Goal: Task Accomplishment & Management: Manage account settings

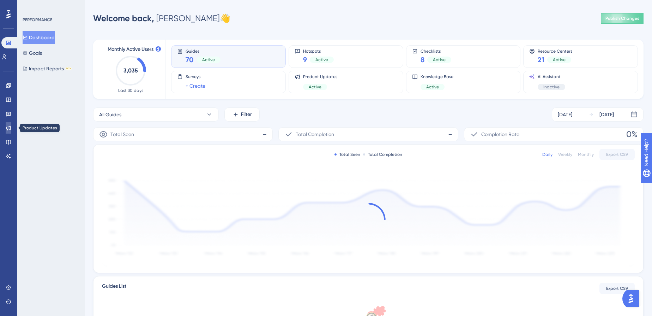
click at [11, 131] on link at bounding box center [9, 127] width 6 height 11
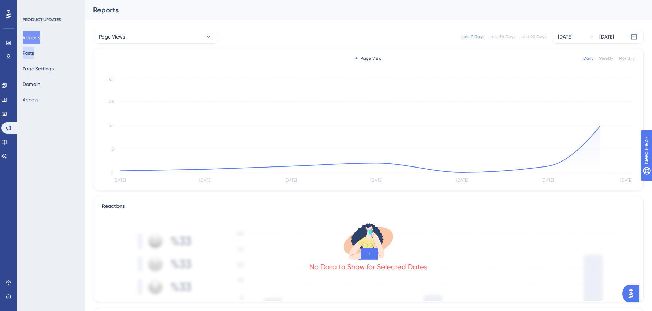
click at [29, 54] on button "Posts" at bounding box center [28, 53] width 11 height 13
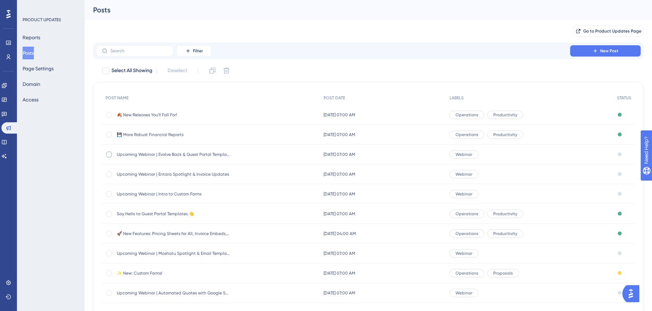
click at [108, 154] on div at bounding box center [109, 154] width 6 height 6
checkbox input "true"
click at [209, 69] on button at bounding box center [212, 70] width 11 height 11
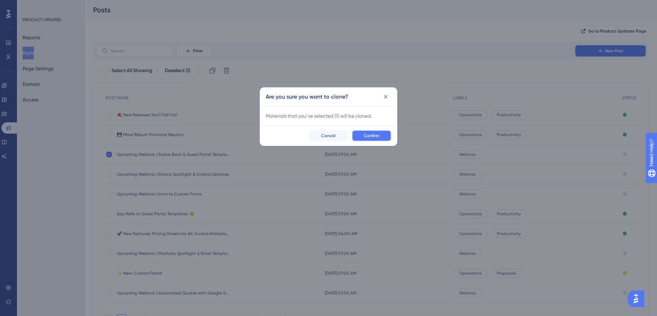
click at [378, 136] on span "Confirm" at bounding box center [372, 136] width 16 height 6
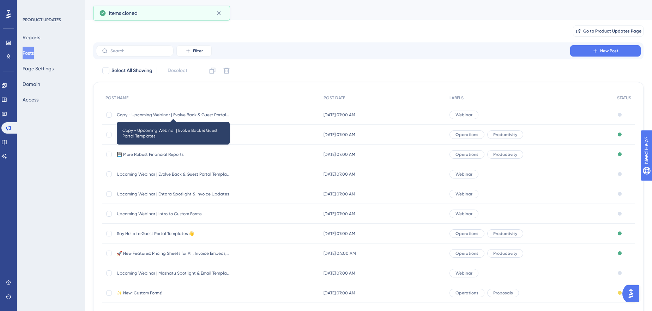
click at [189, 114] on span "Copy - Upcoming Webinar | Evolve Back & Guest Portal Templates" at bounding box center [173, 115] width 113 height 6
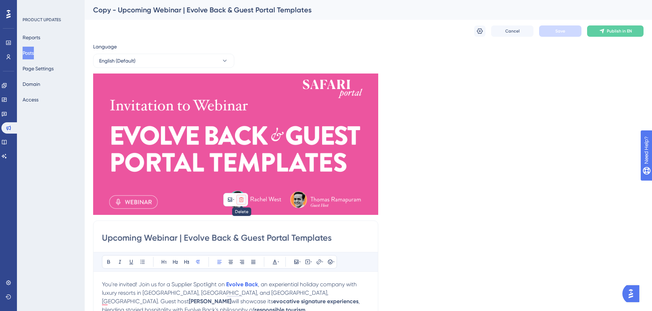
click at [244, 197] on icon at bounding box center [242, 200] width 6 height 6
click at [240, 213] on icon at bounding box center [241, 215] width 7 height 7
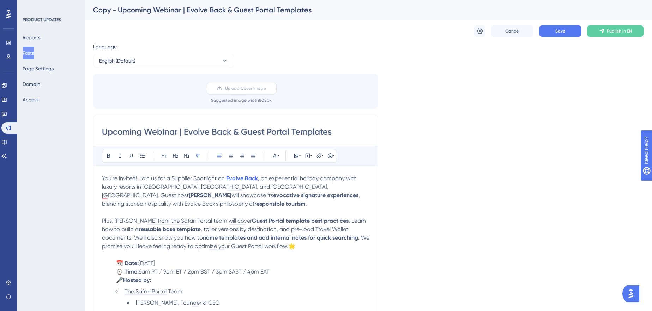
click at [275, 93] on label "Upload Cover Image" at bounding box center [241, 88] width 71 height 13
click at [266, 88] on input "Upload Cover Image" at bounding box center [266, 88] width 0 height 0
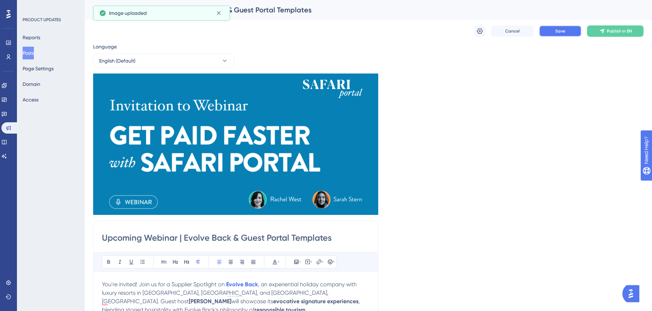
click at [556, 34] on span "Save" at bounding box center [561, 31] width 10 height 6
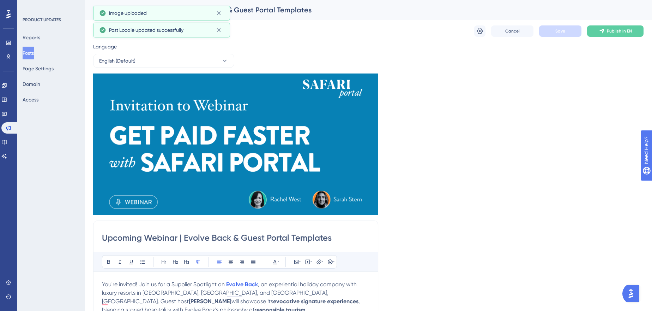
click at [457, 179] on div "Language English (Default) Insert an Image Delete Upcoming Webinar | Evolve Bac…" at bounding box center [368, 285] width 551 height 486
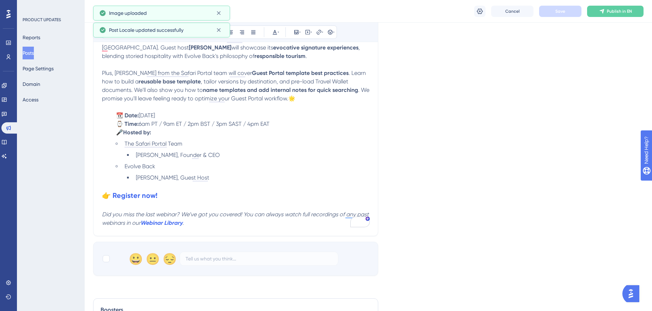
scroll to position [257, 0]
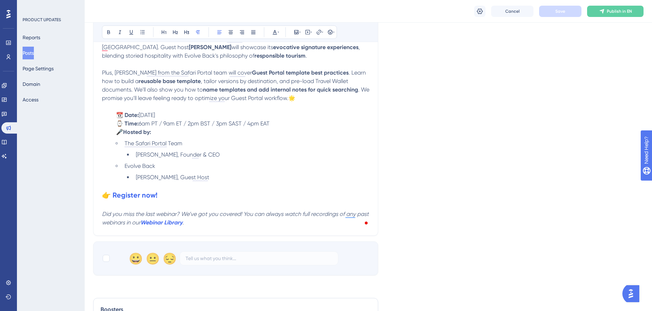
click at [146, 190] on h2 "👉 Register now!" at bounding box center [236, 195] width 268 height 10
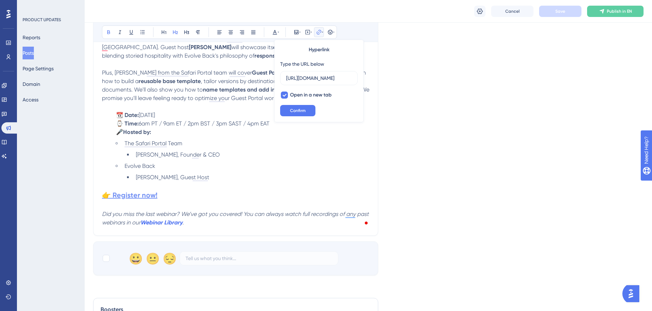
scroll to position [0, 662]
click at [339, 79] on input "https://us02web.zoom.us/webinar/register/WN_8zWsRkiDRb2U_HYXNdo7sA?utm_medium=e…" at bounding box center [319, 78] width 66 height 8
click at [305, 112] on span "Confirm" at bounding box center [298, 111] width 16 height 6
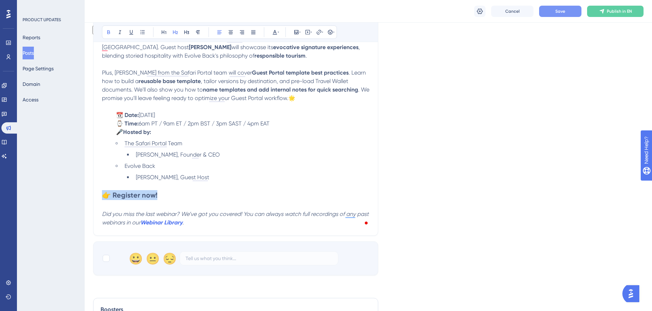
drag, startPoint x: 158, startPoint y: 193, endPoint x: 94, endPoint y: 190, distance: 64.3
click at [94, 190] on div "Upcoming Webinar | Evolve Back & Guest Portal Templates Bold Italic Underline B…" at bounding box center [235, 100] width 285 height 269
click at [319, 33] on icon at bounding box center [319, 32] width 6 height 6
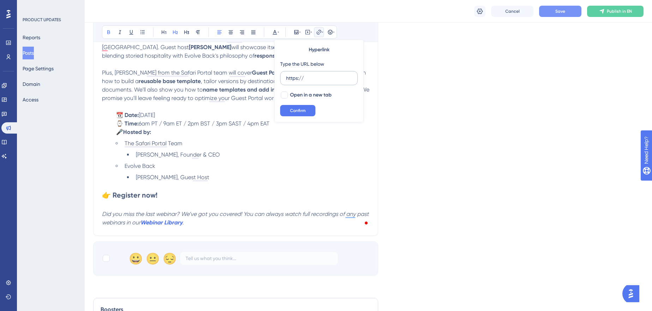
click at [323, 78] on input "https://" at bounding box center [319, 78] width 66 height 8
type input "https://us02web.zoom.us/webinar/register/WN_tVkarb1iT6CpZBJ7OgFscw?utm_medium=e…"
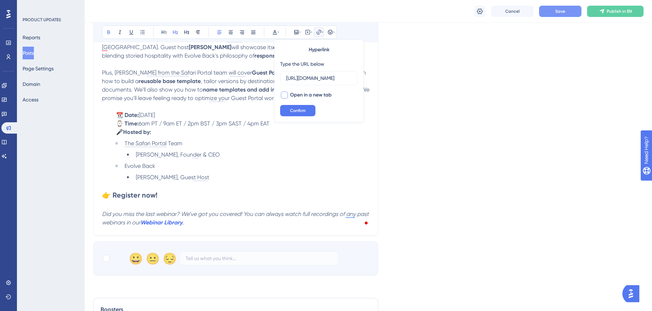
click at [303, 97] on span "Open in a new tab" at bounding box center [311, 95] width 42 height 8
checkbox input "true"
click at [294, 109] on span "Confirm" at bounding box center [298, 111] width 16 height 6
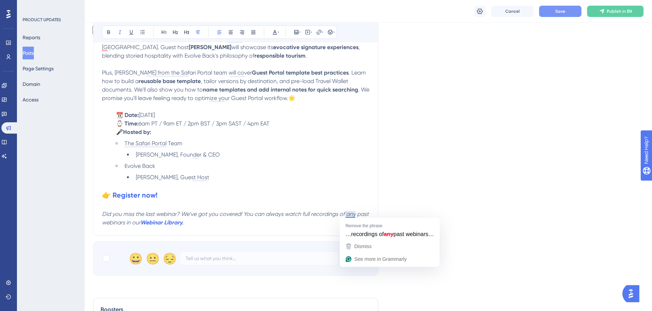
click at [351, 215] on em "Did you miss the last webinar? We’ve got you covered! You can always watch full…" at bounding box center [236, 217] width 268 height 15
click at [352, 215] on em "Did you miss the last webinar? We’ve got you covered! You can always watch full…" at bounding box center [236, 217] width 268 height 15
click at [315, 215] on em "Did you miss the last webinar? We’ve got you covered! You can always watch full…" at bounding box center [236, 217] width 268 height 15
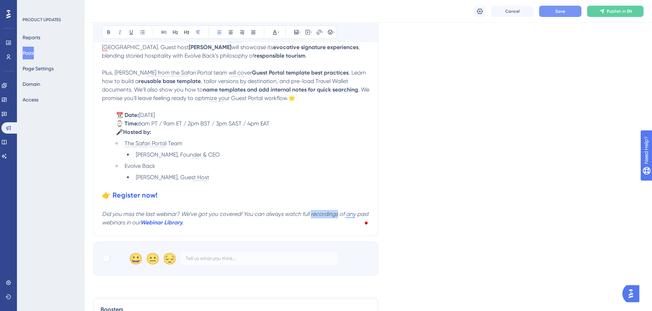
click at [316, 215] on em "Did you miss the last webinar? We’ve got you covered! You can always watch full…" at bounding box center [236, 217] width 268 height 15
click at [309, 213] on em "Did you miss the last webinar? We’ve got you covered! You can always watch full…" at bounding box center [236, 217] width 268 height 15
click at [303, 214] on em "Did you miss the last webinar? We’ve got you covered! You can always watch full…" at bounding box center [236, 217] width 268 height 15
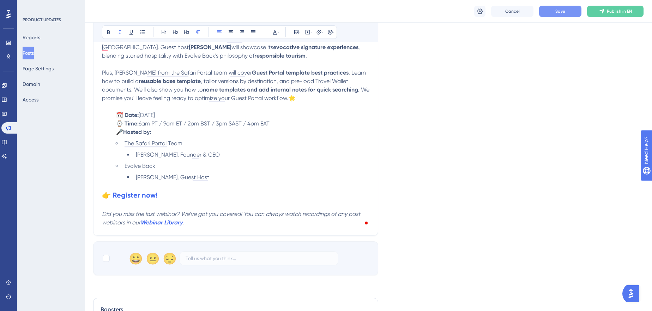
click at [268, 142] on li "The Safari Portal Team" at bounding box center [246, 143] width 248 height 8
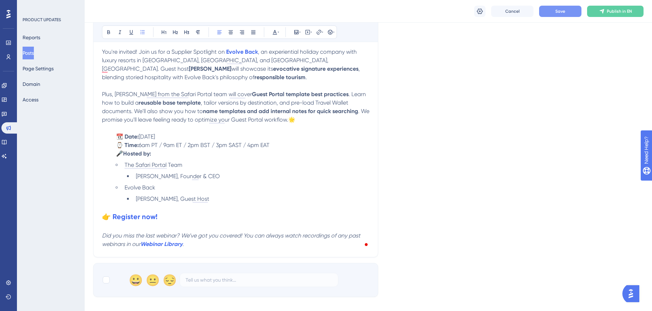
scroll to position [224, 0]
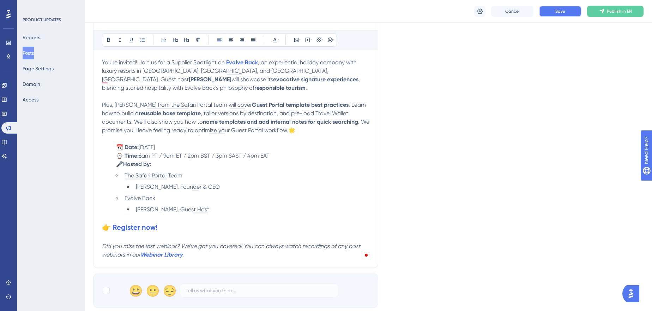
click at [573, 13] on button "Save" at bounding box center [560, 11] width 42 height 11
click at [103, 60] on span "You're invited! Join us for a Supplier Spotlight on" at bounding box center [163, 62] width 123 height 7
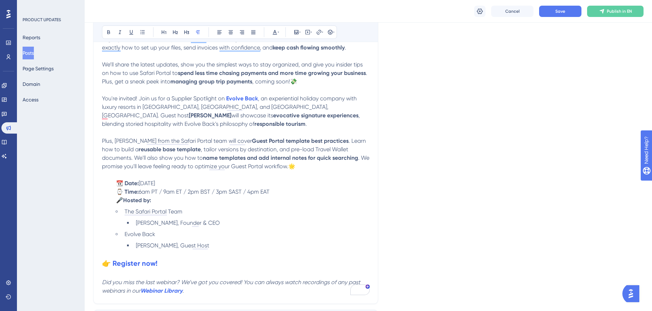
scroll to position [257, 0]
click at [102, 96] on span "You're invited! Join us for a Supplier Spotlight on" at bounding box center [163, 98] width 123 height 7
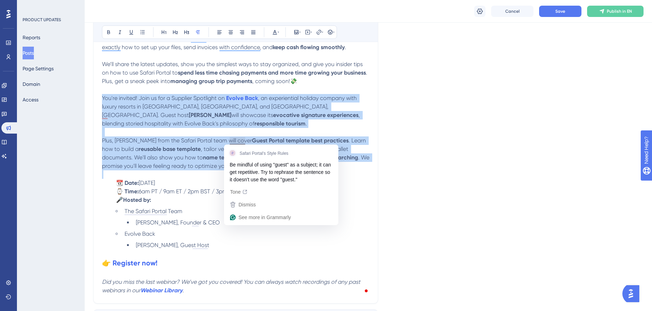
click at [364, 170] on p "To enrich screen reader interactions, please activate Accessibility in Grammarl…" at bounding box center [236, 174] width 268 height 8
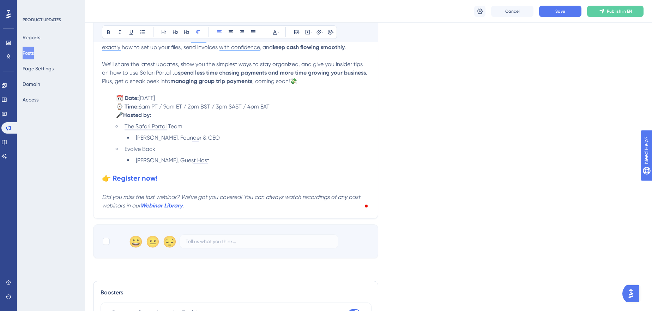
click at [155, 96] on span "Thursday, September 25, 2025" at bounding box center [147, 98] width 16 height 7
drag, startPoint x: 203, startPoint y: 96, endPoint x: 171, endPoint y: 90, distance: 32.3
click at [168, 94] on p "📆 Date: Thursday, September 25, 2025" at bounding box center [236, 98] width 268 height 8
click at [239, 145] on li "Evolve Back" at bounding box center [246, 149] width 248 height 8
click at [243, 131] on ul "The Safari Portal Team Rachel West, Founder & CEO Evolve Back Thomas Ramapuram,…" at bounding box center [241, 143] width 256 height 42
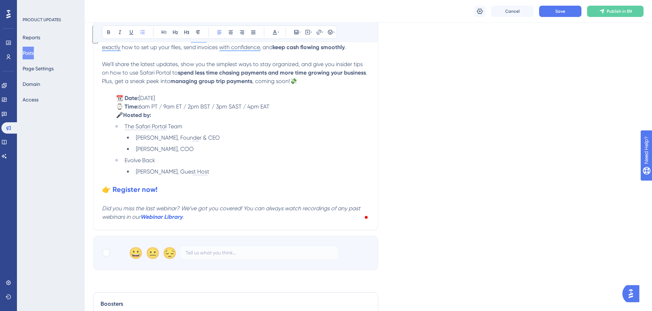
drag, startPoint x: 267, startPoint y: 171, endPoint x: 101, endPoint y: 160, distance: 166.6
click at [98, 160] on div "Performance Users Engagement Widgets Feedback Product Updates Knowledge Base AI…" at bounding box center [326, 142] width 652 height 798
drag, startPoint x: 242, startPoint y: 176, endPoint x: 247, endPoint y: 177, distance: 5.7
click at [248, 177] on p "To enrich screen reader interactions, please activate Accessibility in Grammarl…" at bounding box center [236, 180] width 268 height 8
drag, startPoint x: 223, startPoint y: 170, endPoint x: 115, endPoint y: 160, distance: 108.2
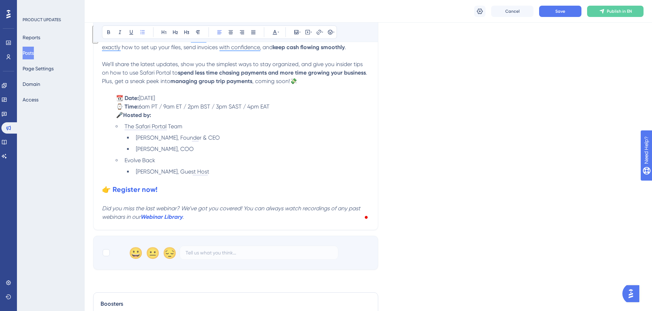
click at [114, 161] on ul "The Safari Portal Team Rachel West, Founder & CEO Sarah Stern, COO Evolve Back …" at bounding box center [241, 149] width 256 height 54
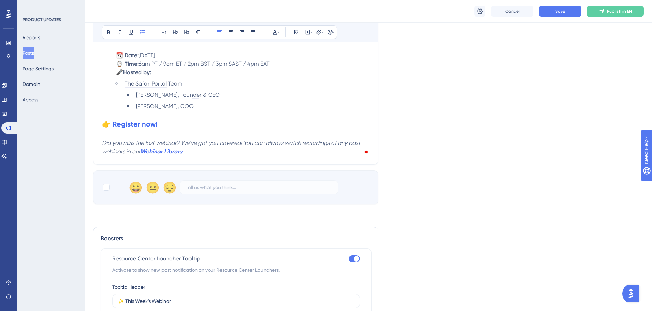
scroll to position [353, 0]
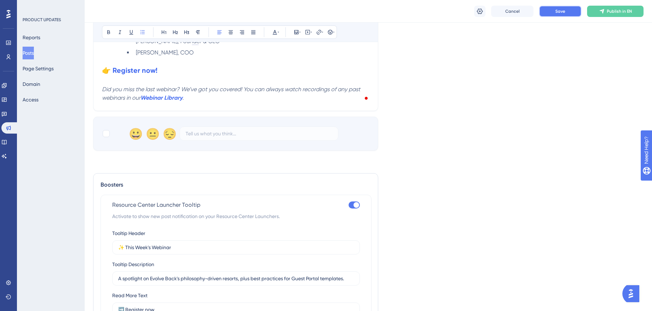
click at [558, 15] on button "Save" at bounding box center [560, 11] width 42 height 11
click at [223, 274] on input "A spotlight on Evolve Back's philosophy-driven resorts, plus best practices for…" at bounding box center [236, 278] width 236 height 8
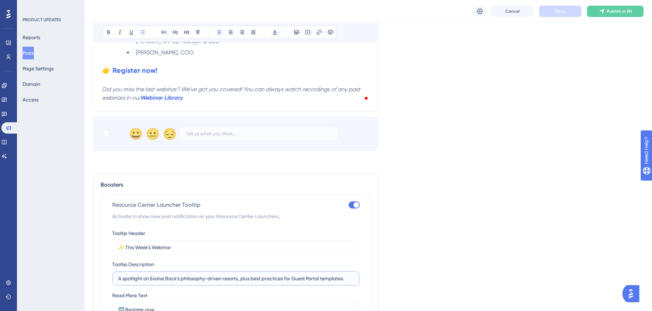
paste input "How to invoice confidently and get paid faster with Safari Portal's Financials …"
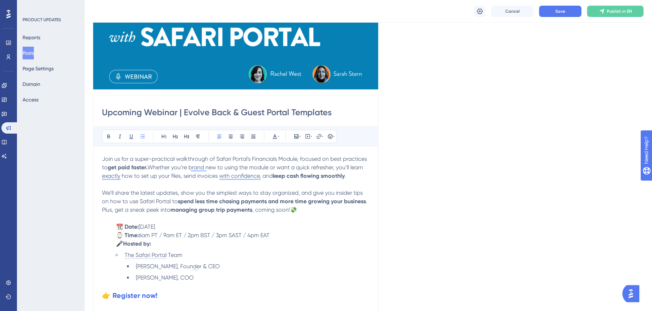
scroll to position [0, 0]
drag, startPoint x: 201, startPoint y: 210, endPoint x: 254, endPoint y: 210, distance: 53.3
click at [254, 210] on p "We’ll share the latest updates, show you the simplest ways to stay organized, a…" at bounding box center [236, 200] width 268 height 25
copy strong "group trip payments"
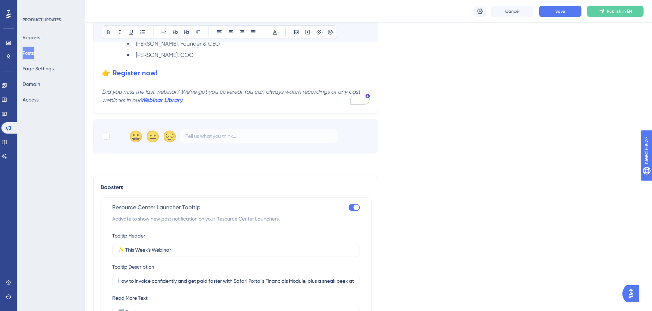
scroll to position [417, 0]
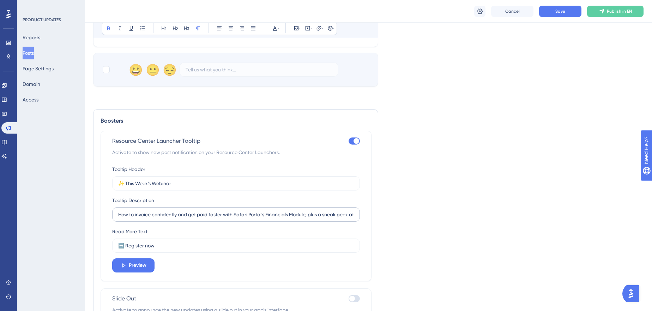
click at [348, 217] on label "How to invoice confidently and get paid faster with Safari Portal's Financials …" at bounding box center [236, 214] width 248 height 14
click at [348, 217] on input "How to invoice confidently and get paid faster with Safari Portal's Financials …" at bounding box center [236, 214] width 236 height 8
paste input "group trip payments"
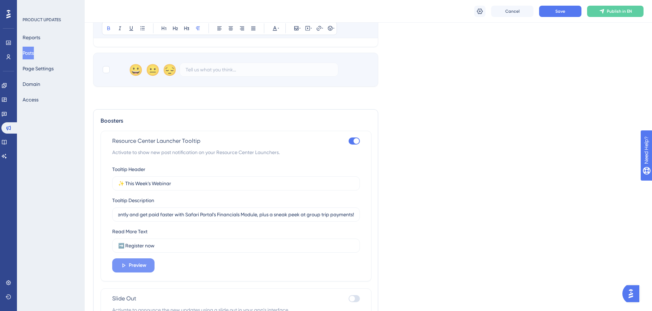
click at [125, 264] on icon at bounding box center [123, 265] width 6 height 6
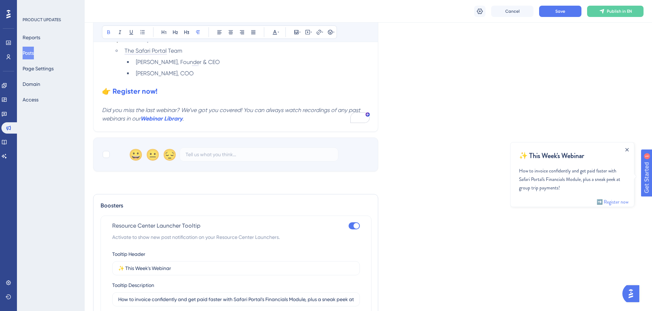
scroll to position [385, 0]
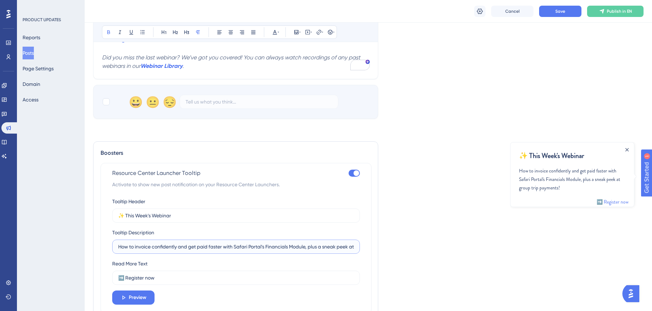
click at [164, 247] on input "How to invoice confidently and get paid faster with Safari Portal's Financials …" at bounding box center [236, 246] width 236 height 8
drag, startPoint x: 191, startPoint y: 245, endPoint x: 135, endPoint y: 244, distance: 56.1
click at [135, 244] on input "How to invoice confidently and get paid faster with Safari Portal's Financials …" at bounding box center [236, 246] width 236 height 8
drag, startPoint x: 182, startPoint y: 245, endPoint x: 211, endPoint y: 247, distance: 29.4
click at [211, 247] on input "How to get paid faster with Safari Portal's Financials Module, plus a sneak pee…" at bounding box center [236, 246] width 236 height 8
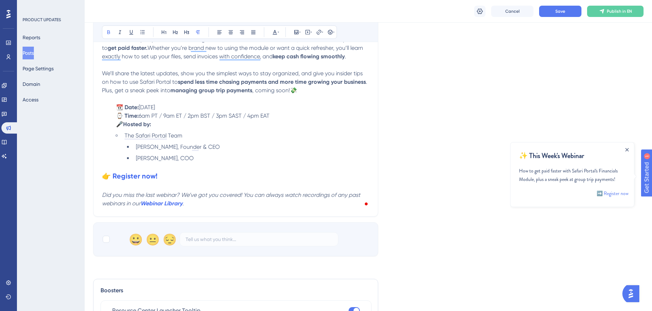
scroll to position [64, 0]
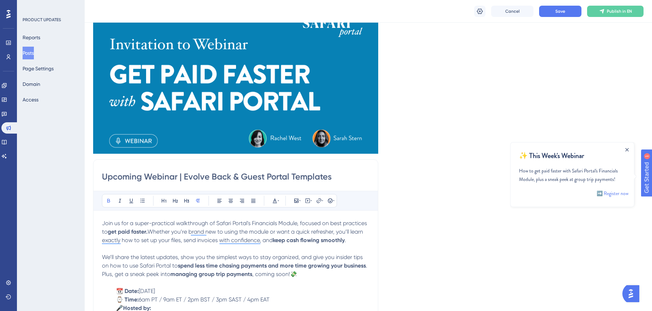
type input "How to get paid faster with Safari Portal's Financials Module, plus a sneak pee…"
click at [559, 19] on div "Cancel Save Publish in EN" at bounding box center [369, 11] width 568 height 23
click at [558, 13] on span "Save" at bounding box center [561, 11] width 10 height 6
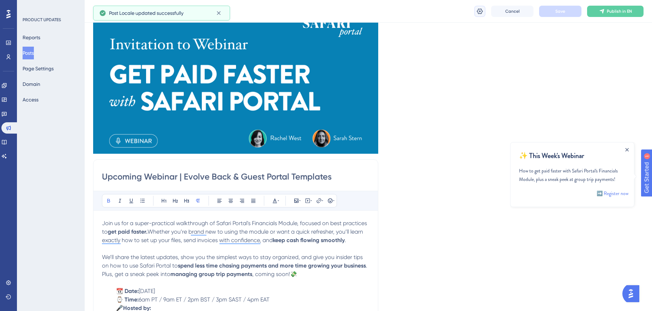
click at [479, 11] on icon at bounding box center [480, 11] width 7 height 7
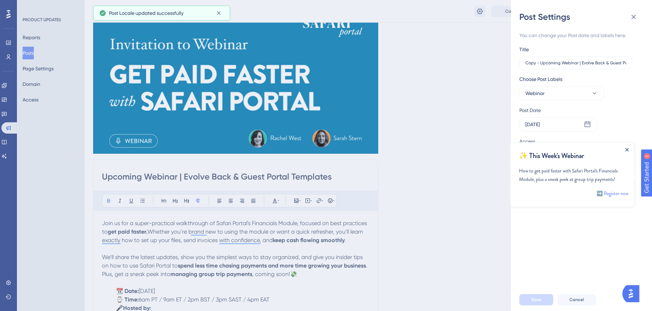
click at [626, 149] on icon "Close Announcement" at bounding box center [627, 150] width 4 height 4
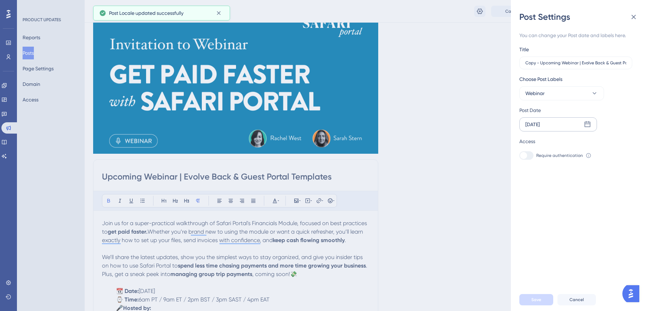
click at [564, 127] on div "Sep 22 2025" at bounding box center [559, 124] width 78 height 14
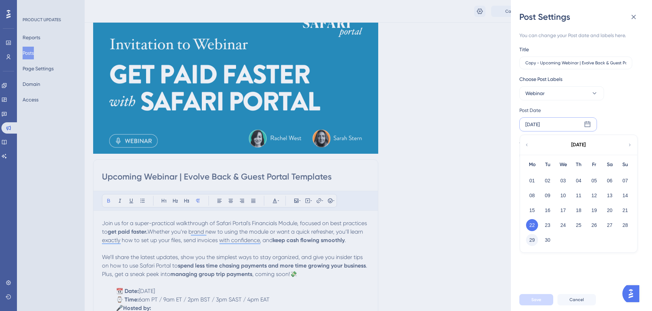
click at [534, 241] on button "29" at bounding box center [532, 240] width 12 height 12
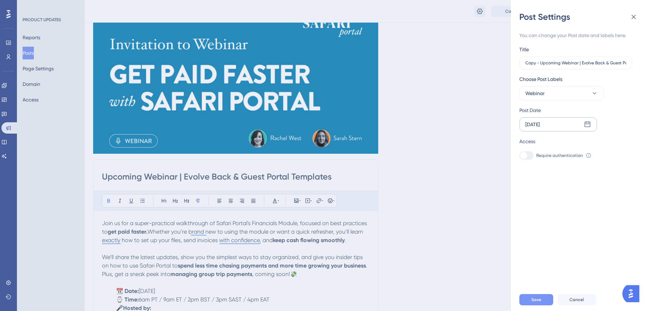
click at [531, 303] on button "Save" at bounding box center [537, 299] width 34 height 11
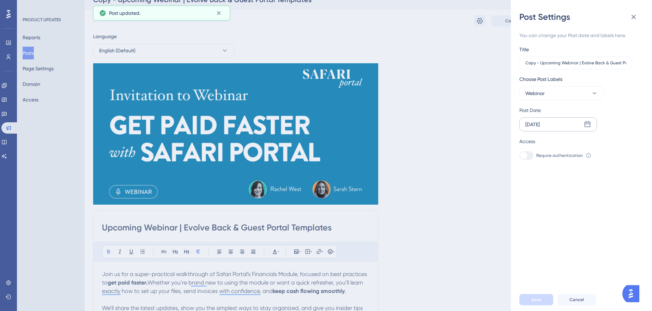
scroll to position [0, 0]
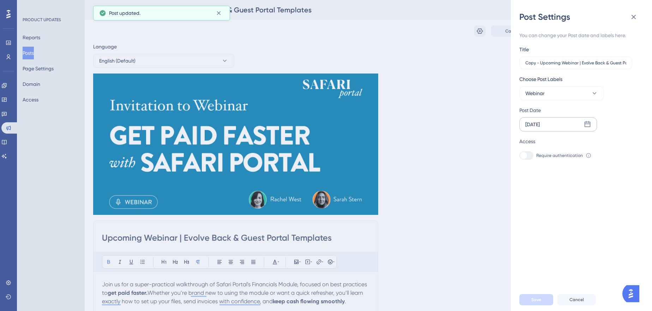
click at [425, 182] on div "Post Settings You can change your Post date and labels here. Title Copy - Upcom…" at bounding box center [326, 155] width 652 height 311
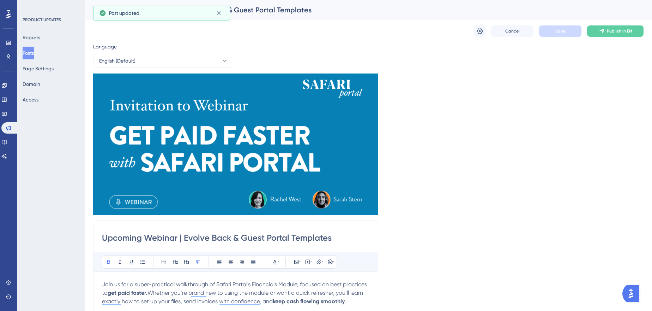
click at [258, 239] on input "Upcoming Webinar | Evolve Back & Guest Portal Templates" at bounding box center [236, 237] width 268 height 11
click at [482, 32] on icon at bounding box center [480, 31] width 7 height 7
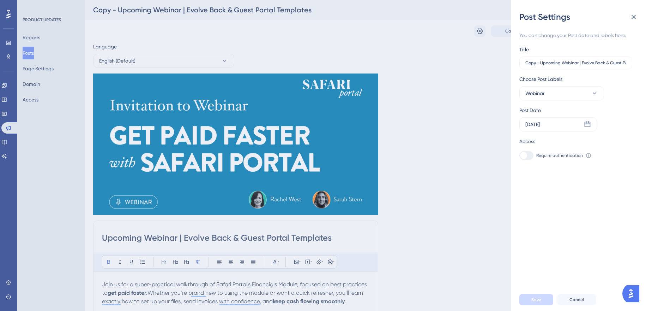
click at [491, 150] on div "Post Settings You can change your Post date and labels here. Title Copy - Upcom…" at bounding box center [326, 155] width 652 height 311
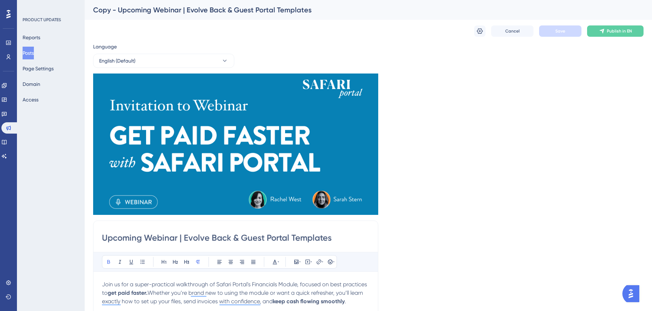
drag, startPoint x: 184, startPoint y: 240, endPoint x: 339, endPoint y: 240, distance: 154.6
click at [339, 240] on input "Upcoming Webinar | Evolve Back & Guest Portal Templates" at bounding box center [236, 237] width 268 height 11
paste input "Get Paid Faster with Safari Portal"
click at [251, 236] on input "Upcoming Webinar | Get Paid Faster with Safari Portal" at bounding box center [236, 237] width 268 height 11
drag, startPoint x: 342, startPoint y: 234, endPoint x: 59, endPoint y: 224, distance: 283.3
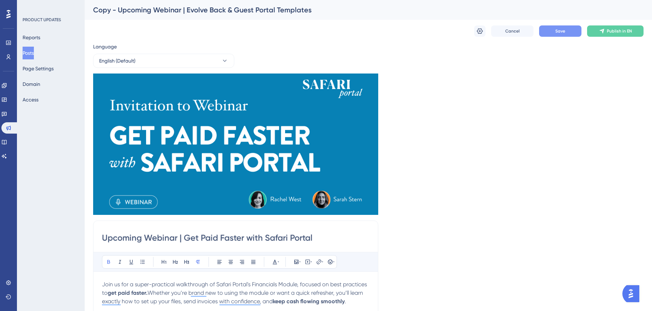
type input "Upcoming Webinar | Get Paid Faster with Safari Portal"
click at [479, 30] on icon at bounding box center [480, 31] width 6 height 6
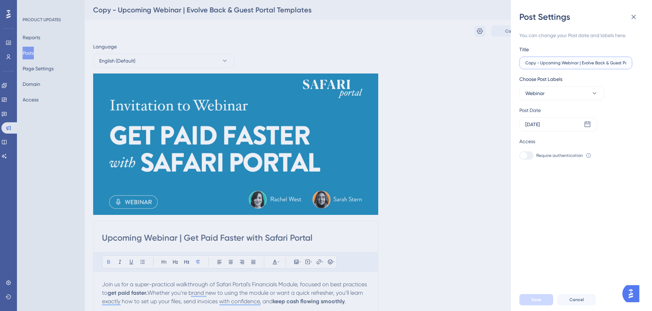
click at [565, 61] on input "Copy - Upcoming Webinar | Evolve Back & Guest Portal Templates" at bounding box center [576, 62] width 101 height 5
paste input "Upcoming Webinar | Get Paid Faster with Safari Portal"
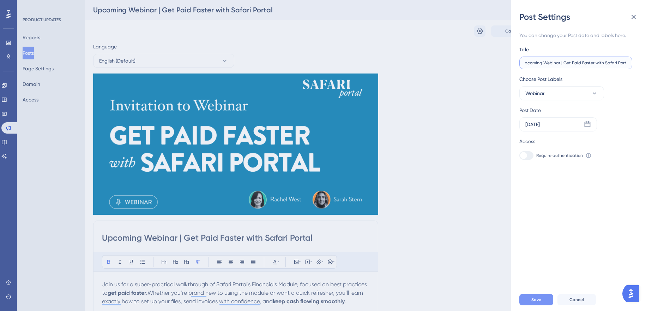
type input "Upcoming Webinar | Get Paid Faster with Safari Portal"
click at [543, 305] on button "Save" at bounding box center [537, 299] width 34 height 11
click at [33, 53] on div "Post Settings You can change your Post date and labels here. Title Upcoming Web…" at bounding box center [326, 155] width 652 height 311
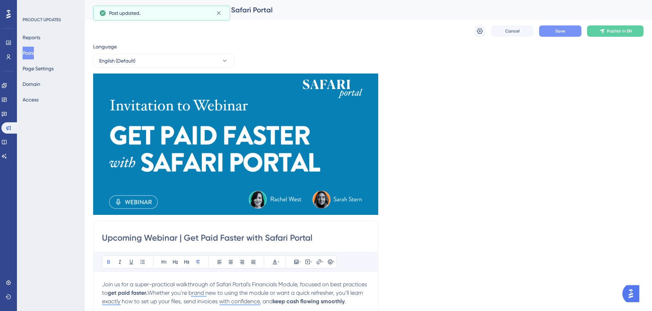
click at [29, 53] on button "Posts" at bounding box center [28, 53] width 11 height 13
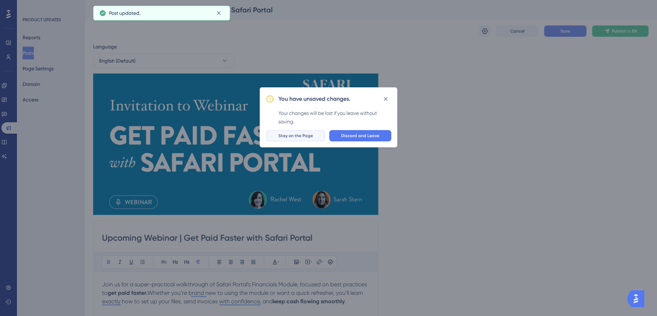
click at [303, 133] on span "Stay on the Page" at bounding box center [295, 136] width 35 height 6
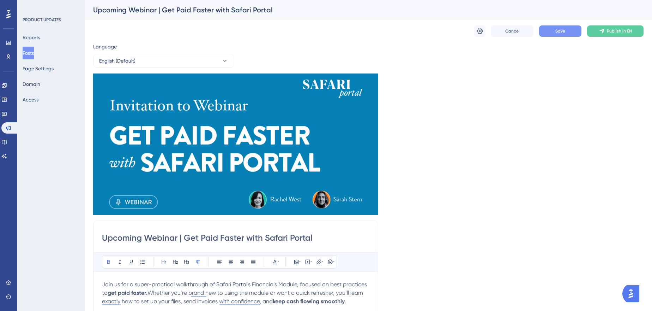
click at [573, 34] on button "Save" at bounding box center [560, 30] width 42 height 11
click at [34, 51] on button "Posts" at bounding box center [28, 53] width 11 height 13
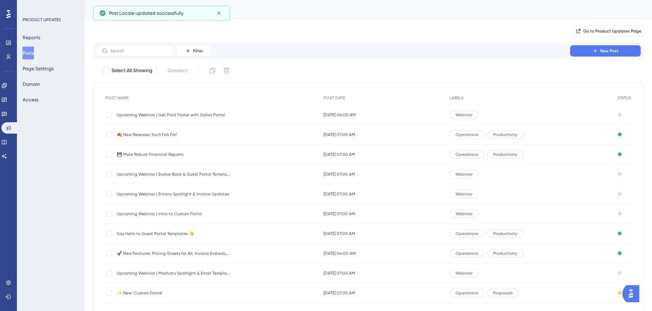
click at [179, 112] on span "Upcoming Webinar | Get Paid Faster with Safari Portal" at bounding box center [173, 115] width 113 height 6
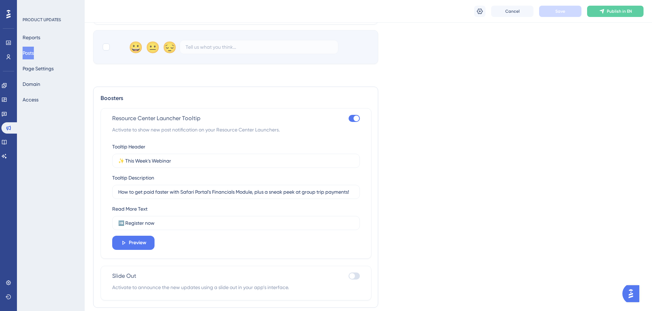
scroll to position [463, 0]
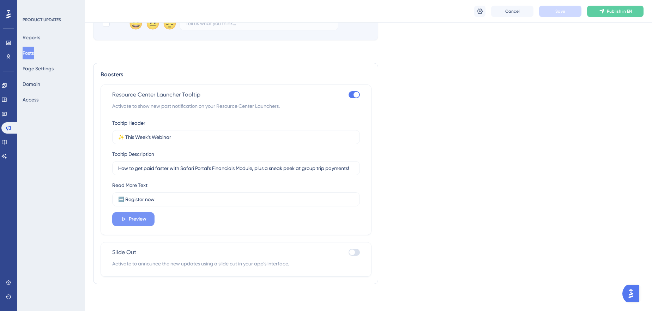
click at [147, 219] on button "Preview" at bounding box center [133, 219] width 42 height 14
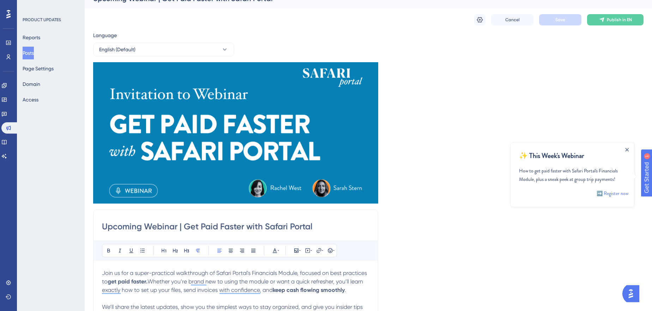
scroll to position [0, 0]
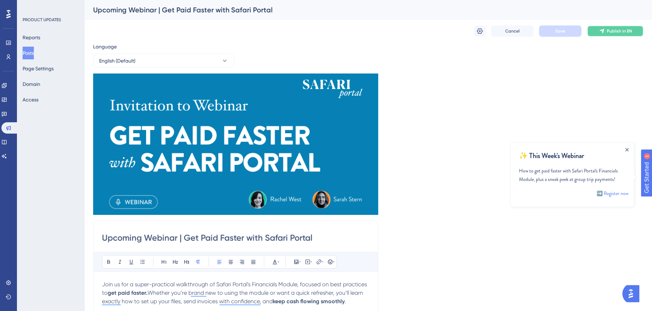
click at [631, 35] on button "Publish in EN" at bounding box center [615, 30] width 56 height 11
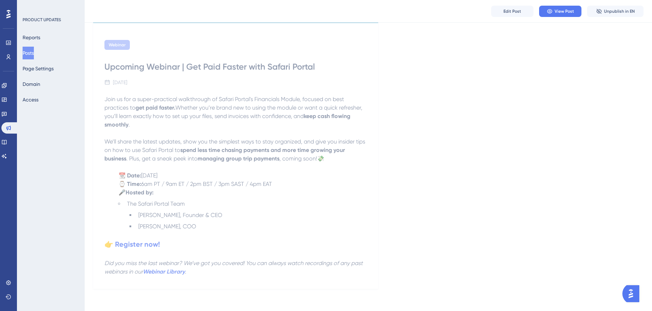
scroll to position [195, 0]
click at [131, 244] on strong "👉 Register now!" at bounding box center [131, 243] width 55 height 8
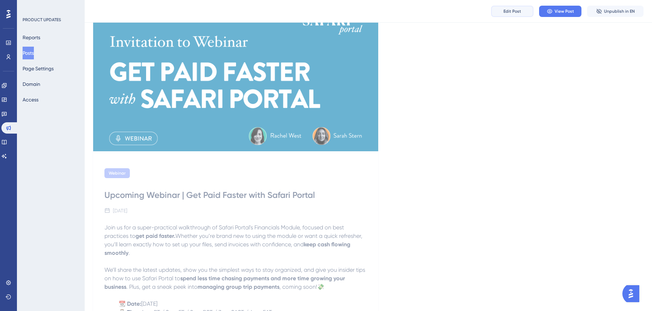
click at [513, 9] on span "Edit Post" at bounding box center [513, 11] width 18 height 6
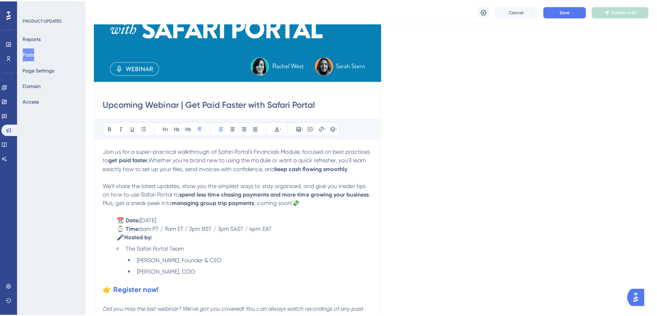
scroll to position [362, 0]
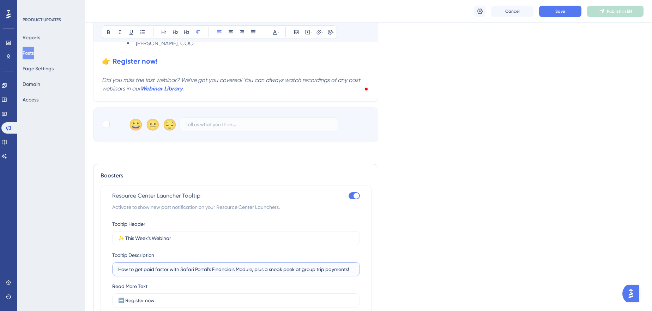
click at [175, 265] on input "How to get paid faster with Safari Portal's Financials Module, plus a sneak pee…" at bounding box center [236, 269] width 236 height 8
click at [511, 155] on div "Language English (Default) Insert an Image Delete Upcoming Webinar | Get Paid F…" at bounding box center [368, 36] width 551 height 707
click at [521, 18] on div "Cancel Save Publish in EN" at bounding box center [369, 11] width 568 height 23
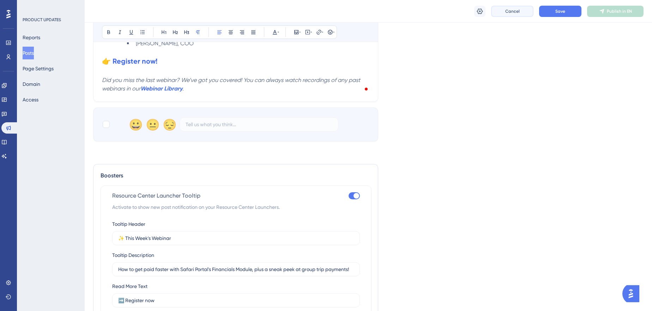
click at [522, 12] on button "Cancel" at bounding box center [512, 11] width 42 height 11
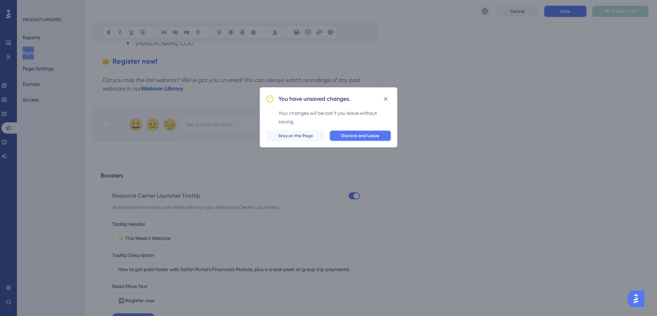
click at [356, 134] on span "Discard and Leave" at bounding box center [360, 136] width 38 height 6
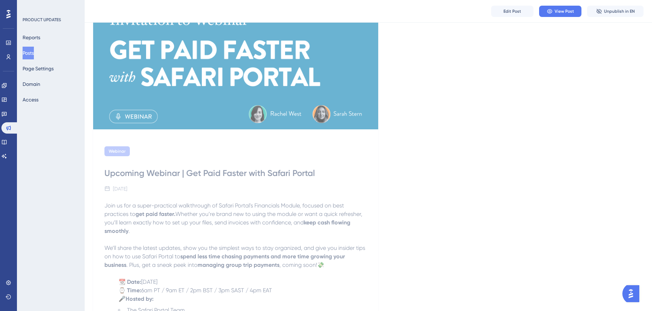
scroll to position [0, 0]
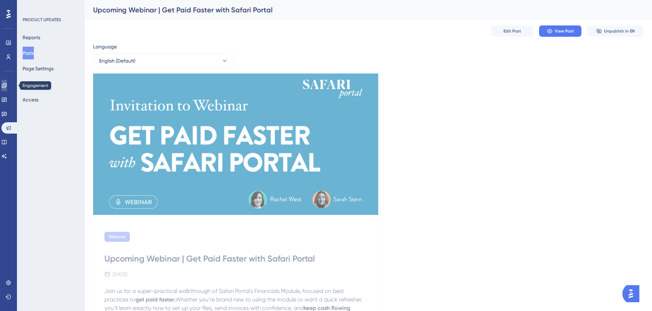
click at [6, 87] on icon at bounding box center [4, 85] width 5 height 5
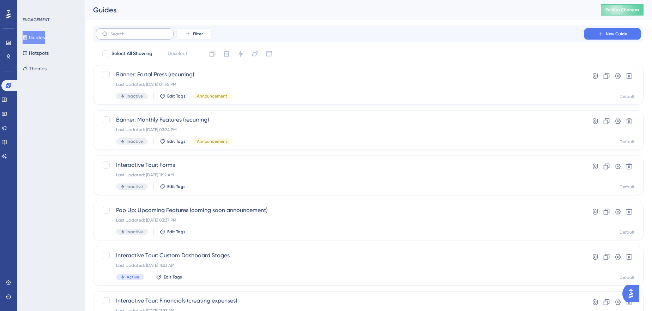
click at [144, 36] on label at bounding box center [135, 33] width 78 height 11
click at [144, 36] on input "text" at bounding box center [138, 33] width 57 height 5
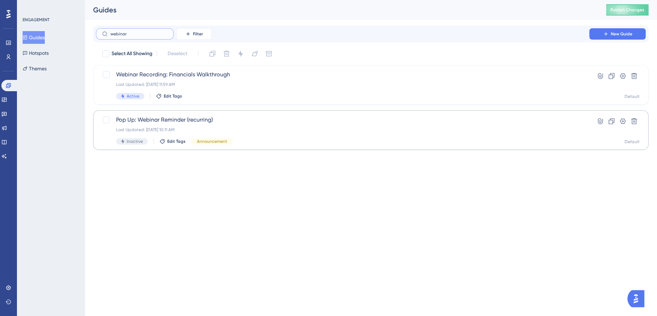
type input "webinar"
click at [212, 119] on span "Pop Up: Webinar Reminder (recurring)" at bounding box center [342, 119] width 453 height 8
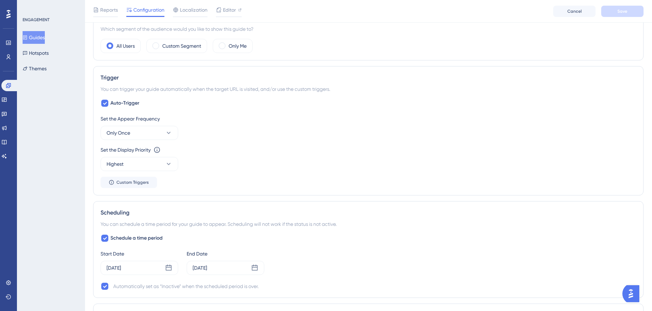
scroll to position [289, 0]
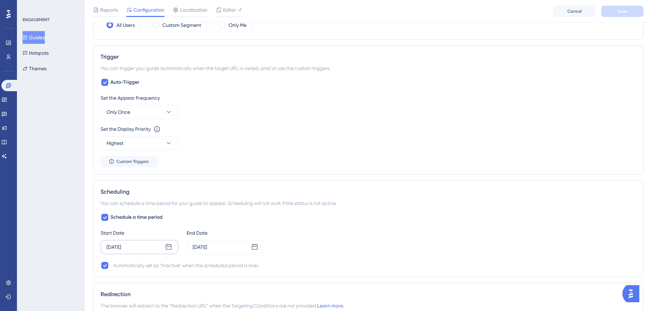
click at [172, 244] on icon at bounding box center [168, 246] width 7 height 7
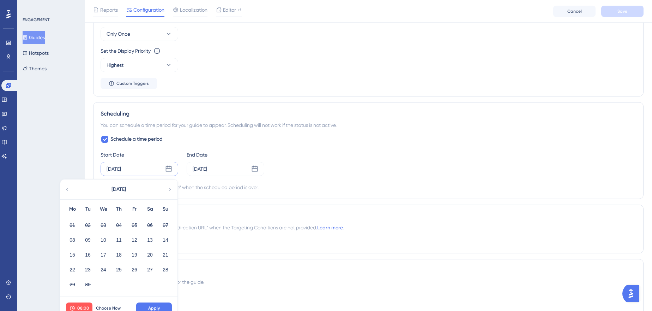
scroll to position [385, 0]
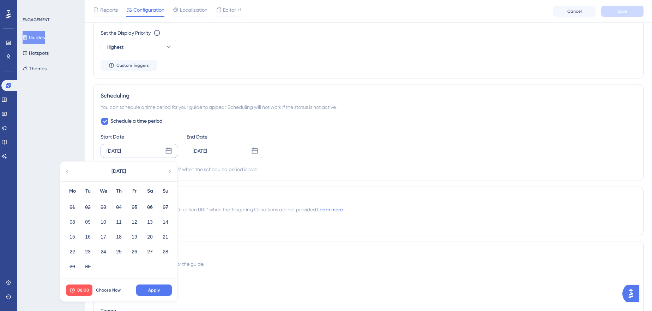
click at [169, 170] on icon at bounding box center [170, 171] width 2 height 2
click at [107, 125] on div "Schedule a time period Start Date Sep 25 2025 October 2025 Mo Tu We Th Fr Sa Su…" at bounding box center [369, 145] width 536 height 56
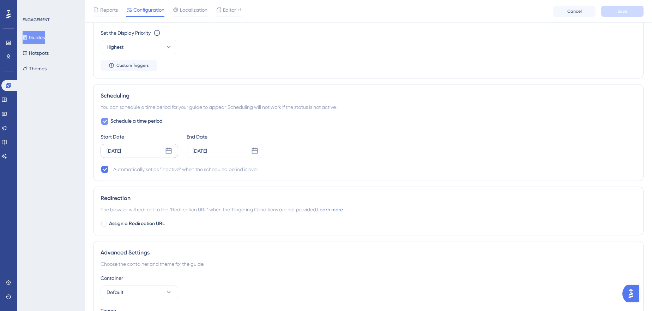
click at [107, 119] on icon at bounding box center [105, 121] width 4 height 6
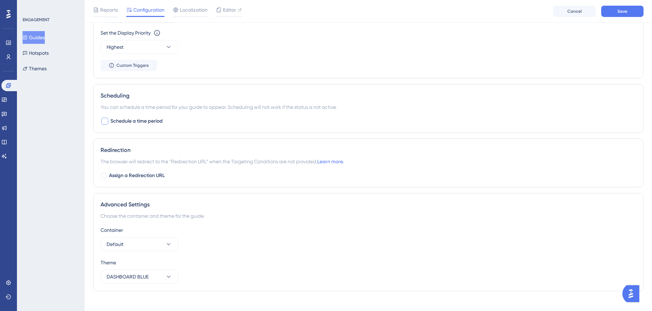
click at [107, 119] on div at bounding box center [104, 121] width 7 height 7
checkbox input "true"
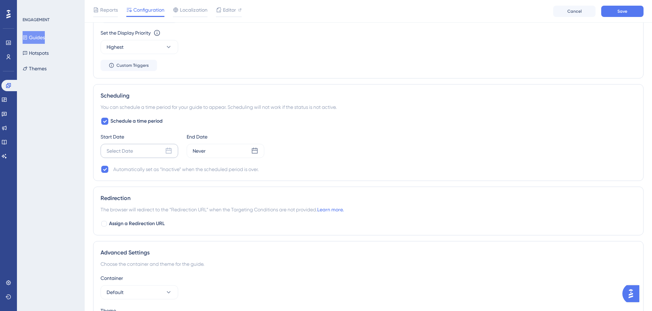
click at [133, 145] on div "Select Date" at bounding box center [140, 151] width 78 height 14
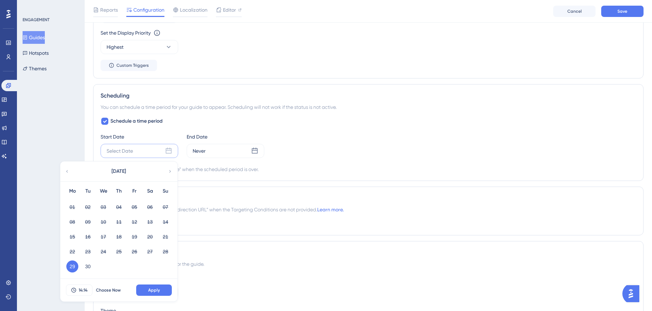
click at [171, 170] on icon at bounding box center [170, 171] width 5 height 6
click at [123, 205] on button "02" at bounding box center [119, 207] width 12 height 12
click at [83, 287] on span "14:14" at bounding box center [83, 290] width 9 height 6
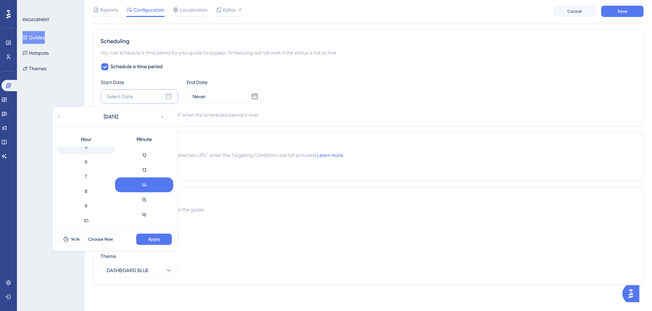
scroll to position [96, 0]
click at [98, 176] on div "8" at bounding box center [86, 176] width 58 height 15
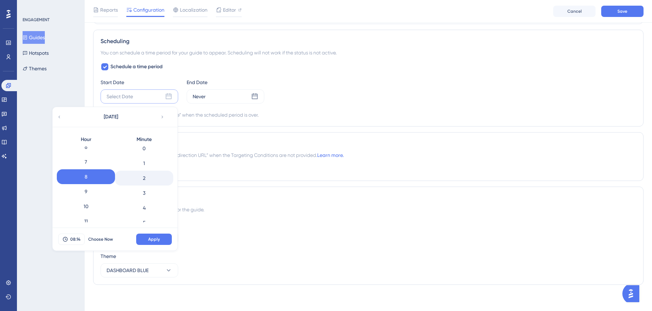
scroll to position [0, 0]
click at [145, 155] on div "0" at bounding box center [144, 153] width 58 height 15
drag, startPoint x: 160, startPoint y: 235, endPoint x: 163, endPoint y: 228, distance: 7.1
click at [160, 236] on span "Apply" at bounding box center [154, 239] width 12 height 6
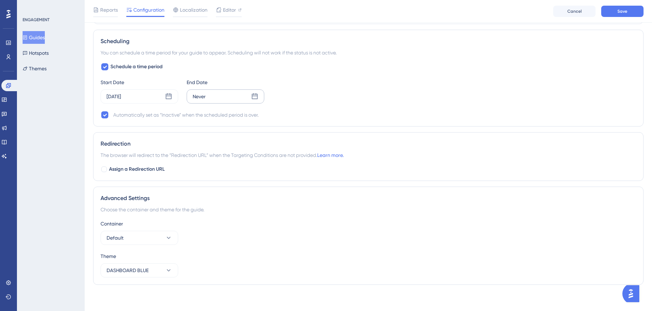
click at [230, 94] on div "Never" at bounding box center [226, 96] width 78 height 14
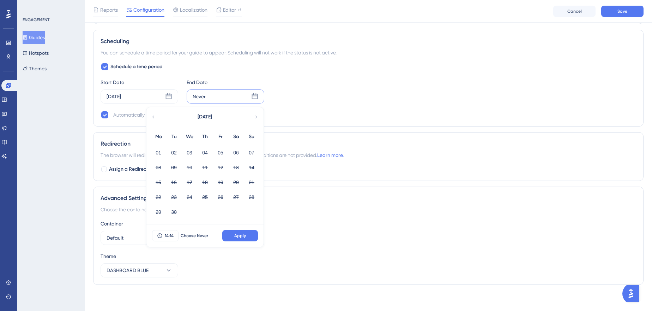
click at [253, 114] on div "September 2025" at bounding box center [204, 117] width 116 height 20
click at [256, 116] on icon at bounding box center [256, 117] width 5 height 6
click at [207, 148] on button "02" at bounding box center [205, 152] width 12 height 12
click at [171, 230] on button "14:14" at bounding box center [165, 235] width 26 height 11
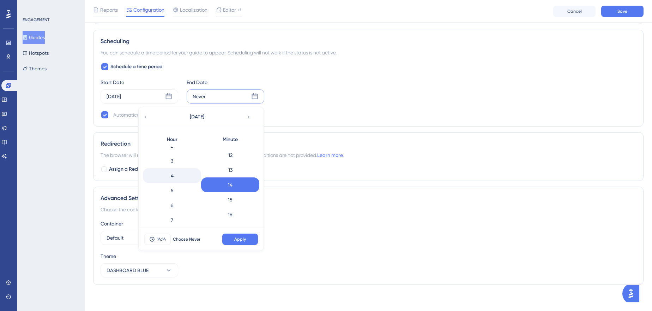
scroll to position [81, 0]
click at [178, 204] on div "9" at bounding box center [172, 206] width 58 height 15
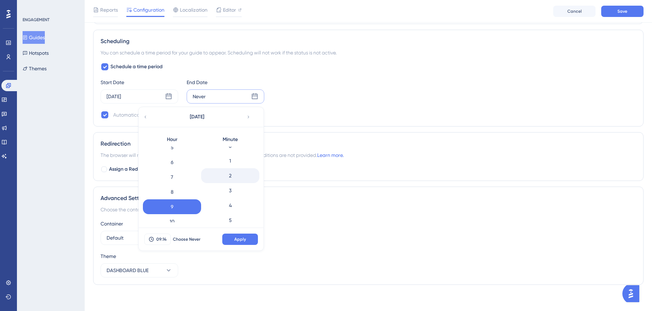
scroll to position [0, 0]
click at [238, 155] on div "0" at bounding box center [230, 153] width 58 height 15
click at [244, 238] on span "Apply" at bounding box center [240, 239] width 12 height 6
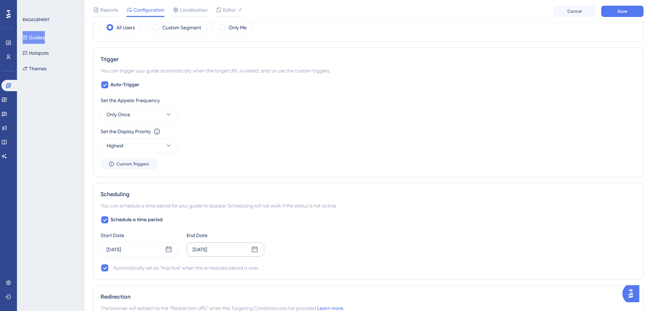
scroll to position [215, 0]
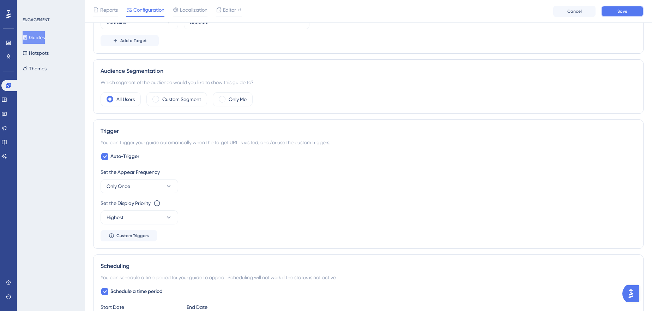
click at [615, 13] on button "Save" at bounding box center [622, 11] width 42 height 11
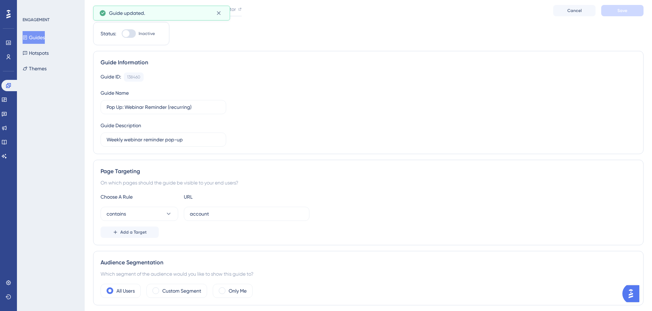
scroll to position [0, 0]
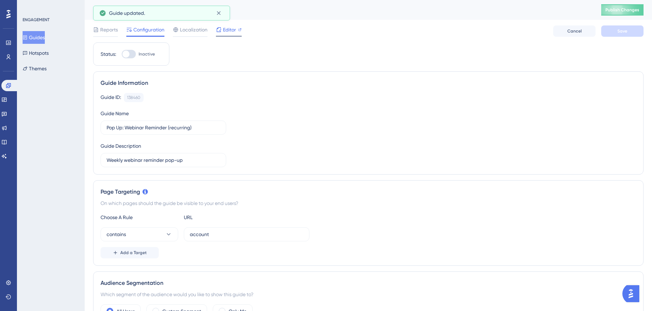
click at [223, 30] on span "Editor" at bounding box center [229, 29] width 13 height 8
click at [134, 56] on div at bounding box center [129, 54] width 14 height 8
click at [122, 54] on input "Inactive" at bounding box center [121, 54] width 0 height 0
checkbox input "true"
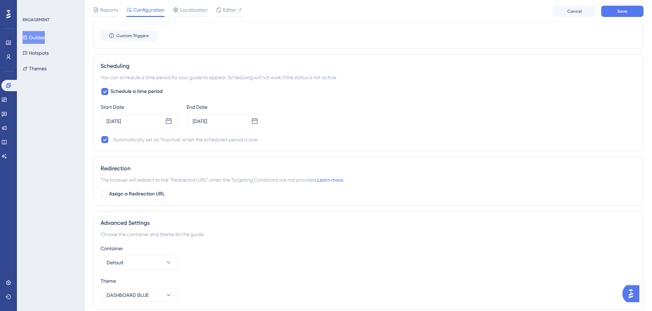
scroll to position [439, 0]
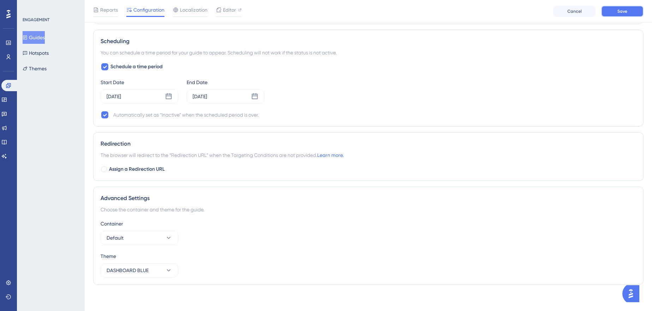
click at [627, 12] on span "Save" at bounding box center [623, 11] width 10 height 6
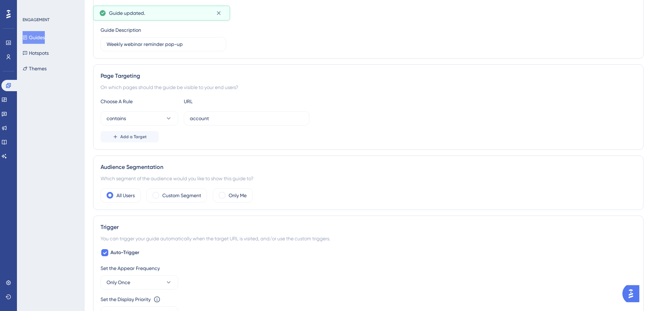
scroll to position [0, 0]
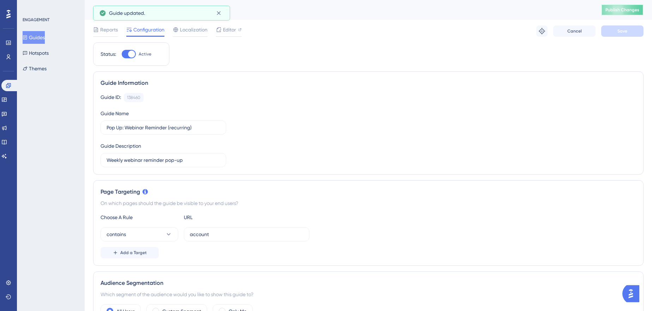
click at [623, 14] on button "Publish Changes" at bounding box center [622, 9] width 42 height 11
